Goal: Information Seeking & Learning: Learn about a topic

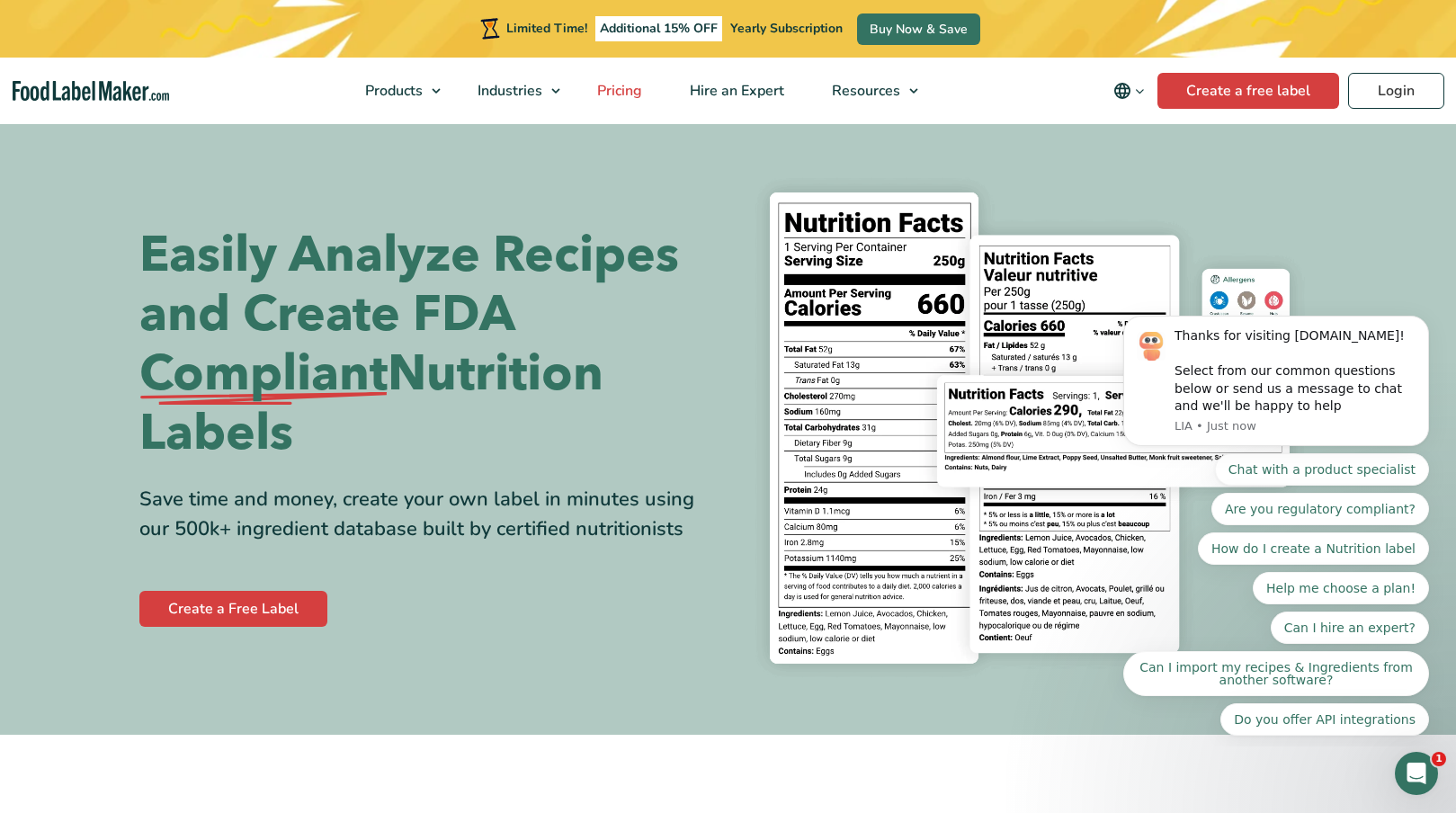
click at [619, 93] on span "Pricing" at bounding box center [618, 91] width 52 height 20
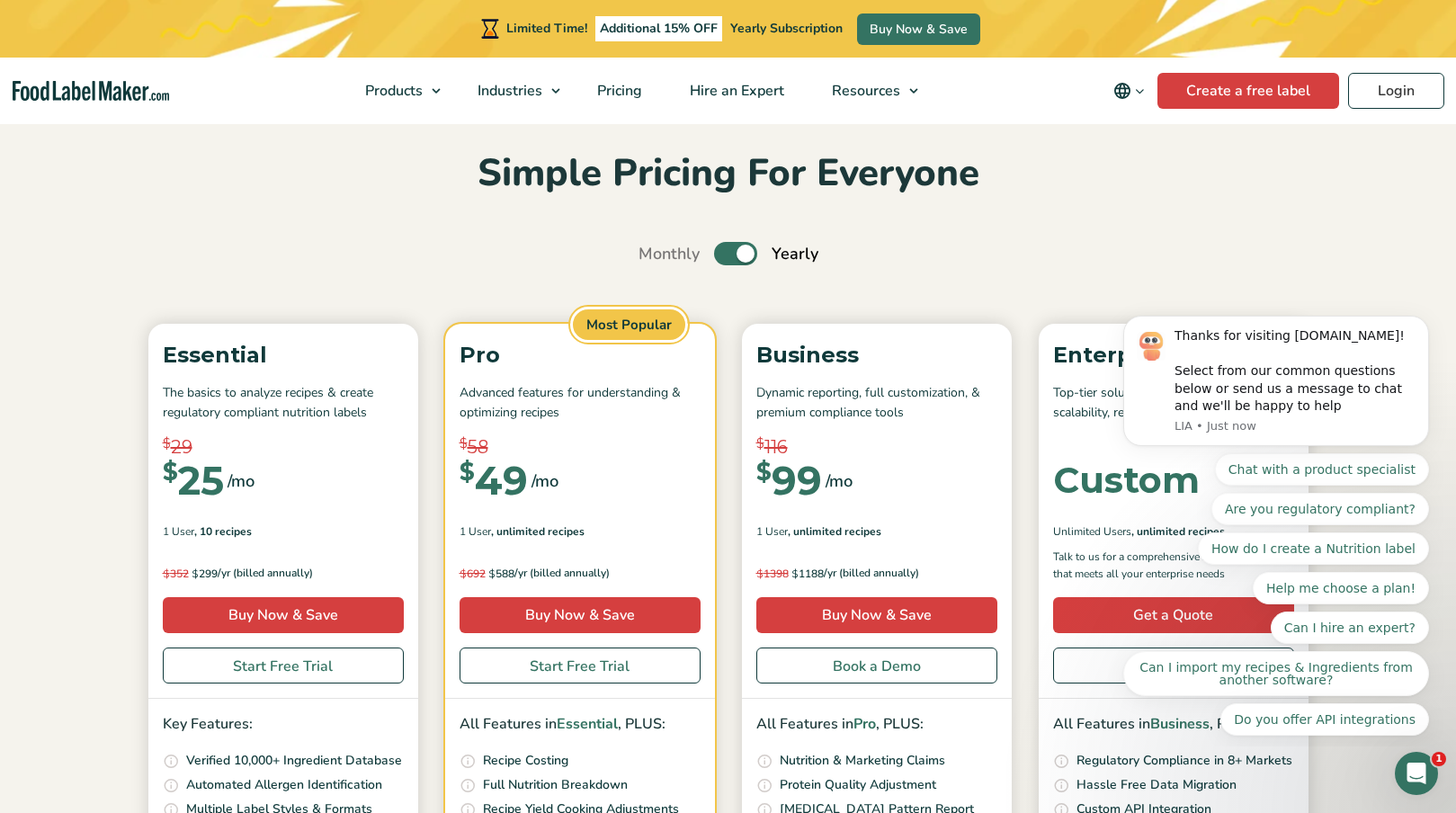
scroll to position [49, 0]
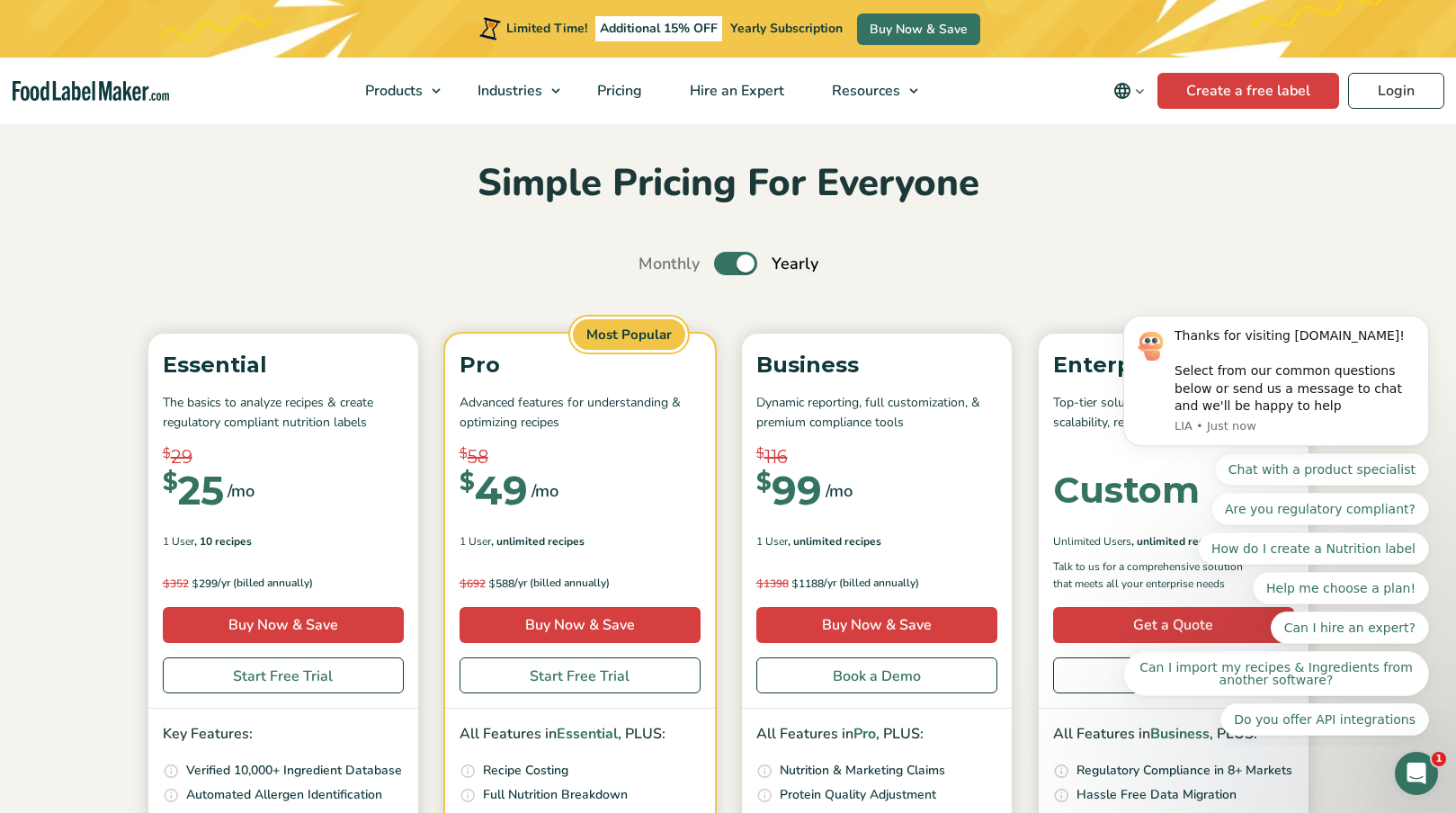
click at [726, 264] on label "Toggle" at bounding box center [736, 264] width 43 height 23
click at [654, 264] on input "Toggle" at bounding box center [647, 264] width 12 height 12
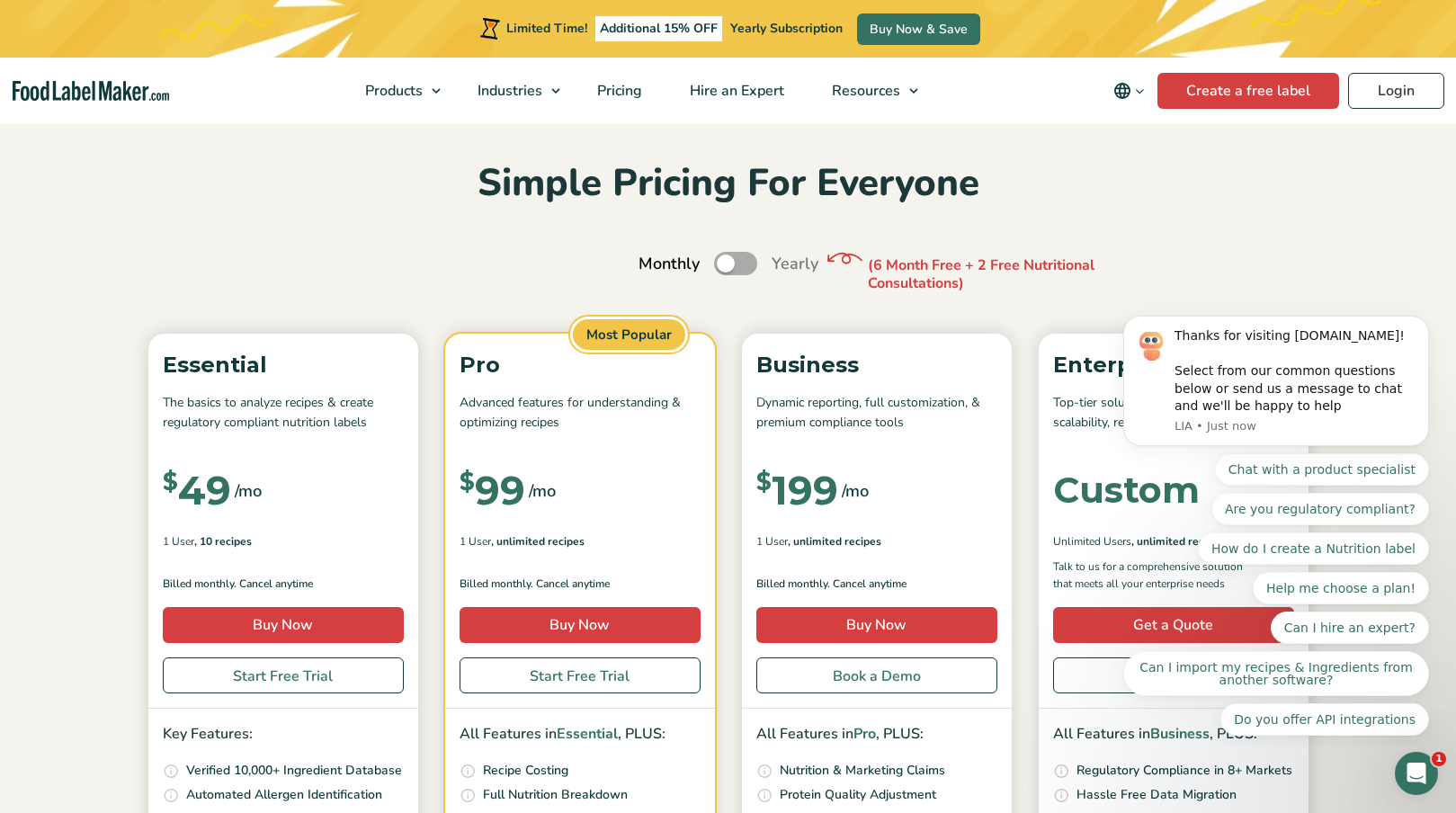
click at [745, 262] on label "Toggle" at bounding box center [736, 264] width 43 height 23
click at [654, 262] on input "Toggle" at bounding box center [647, 264] width 12 height 12
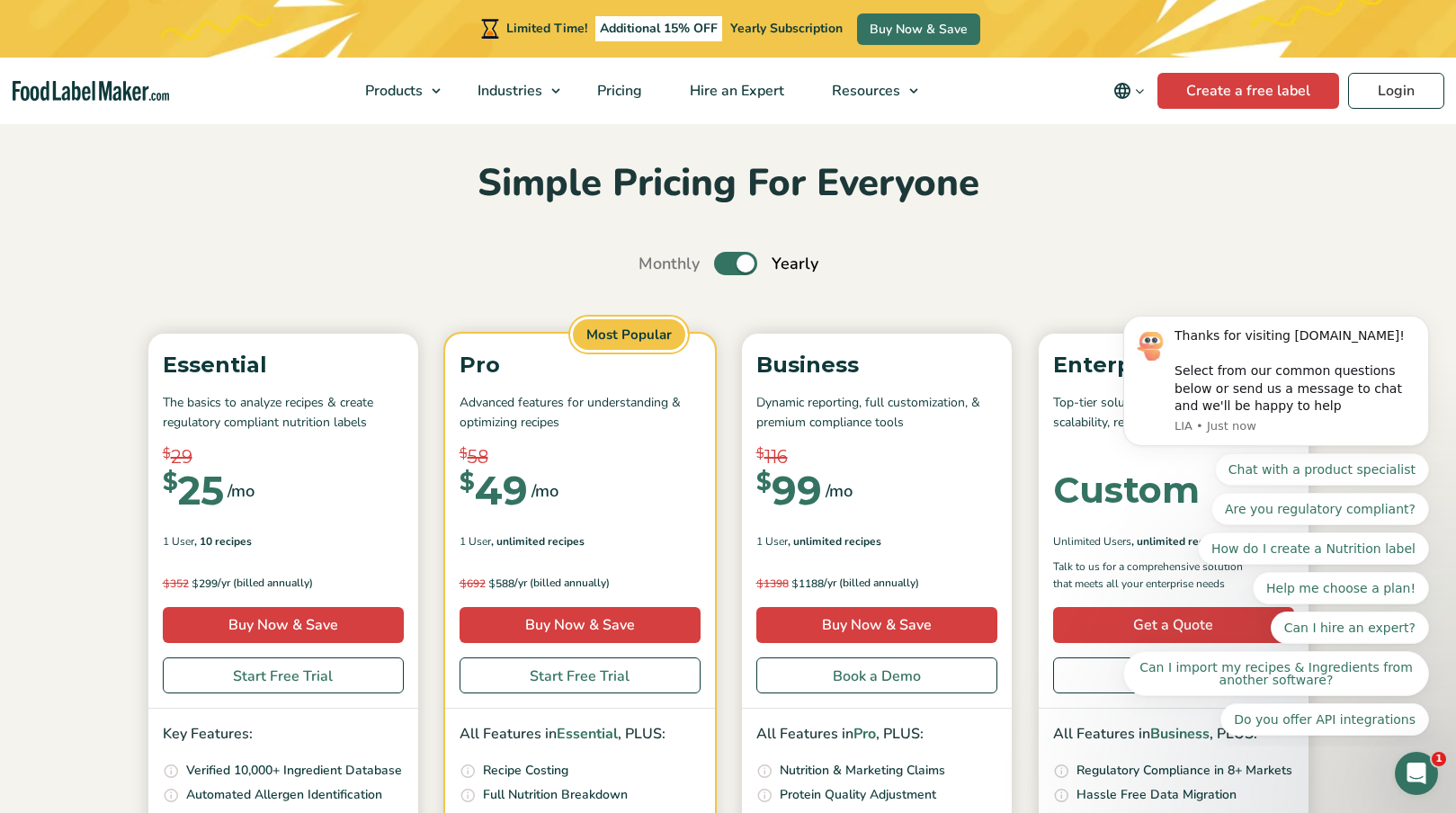
click at [728, 264] on label "Toggle" at bounding box center [736, 264] width 43 height 23
click at [654, 264] on input "Toggle" at bounding box center [647, 264] width 12 height 12
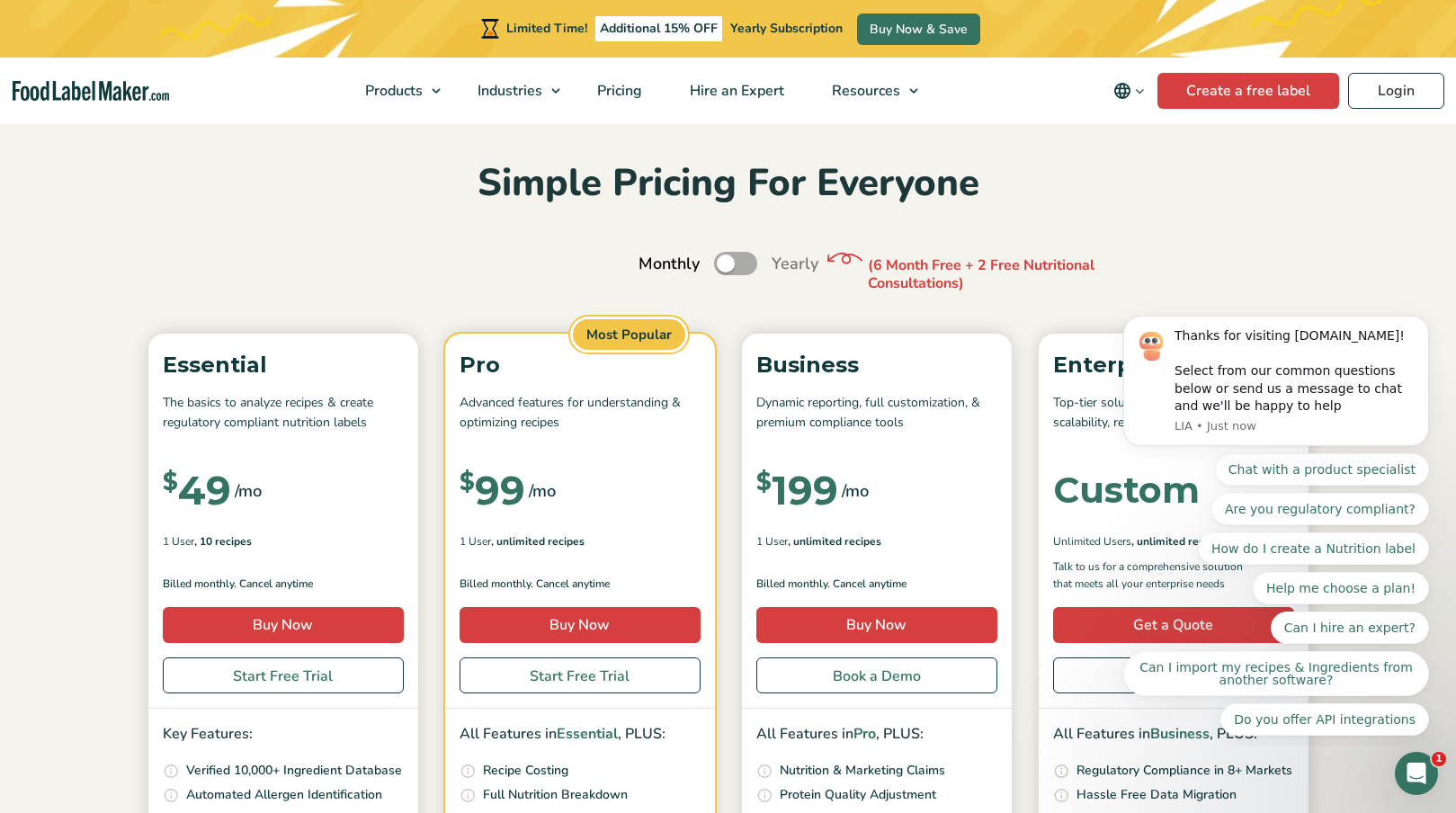
click at [741, 263] on label "Toggle" at bounding box center [736, 264] width 43 height 23
click at [654, 263] on input "Toggle" at bounding box center [647, 264] width 12 height 12
checkbox input "true"
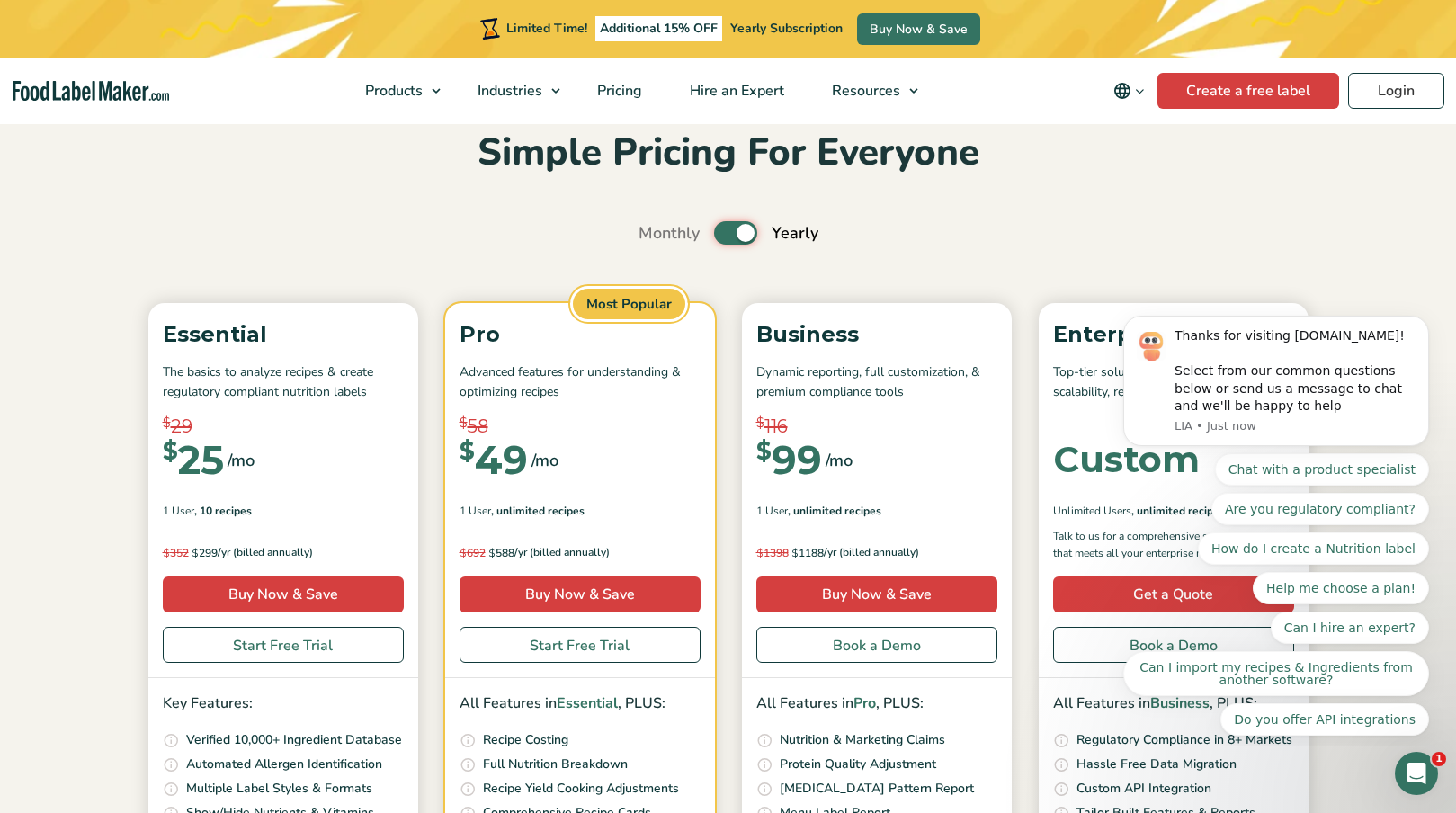
scroll to position [0, 0]
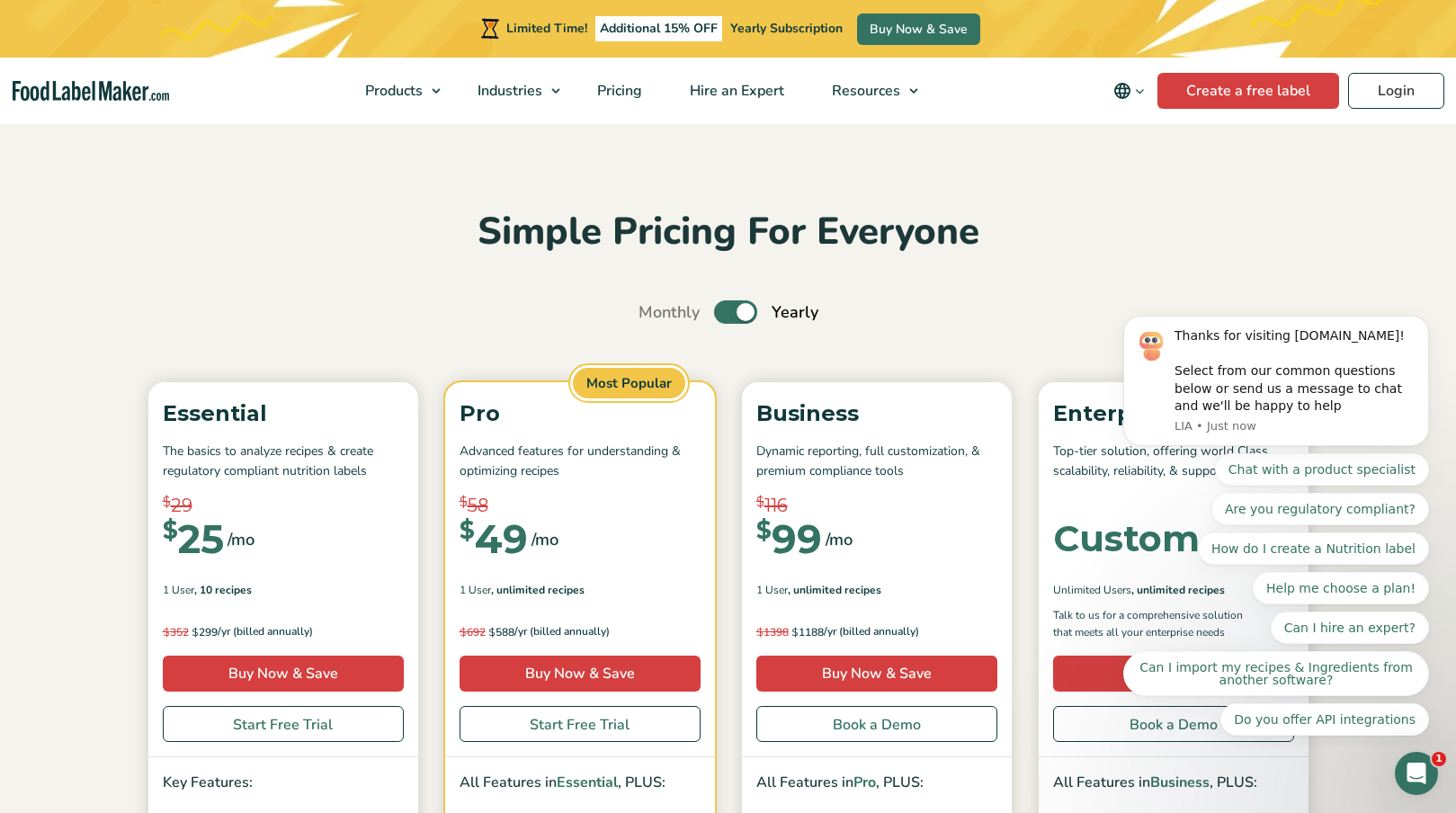
click at [97, 86] on img "Food Label Maker homepage" at bounding box center [91, 91] width 157 height 21
